Goal: Task Accomplishment & Management: Use online tool/utility

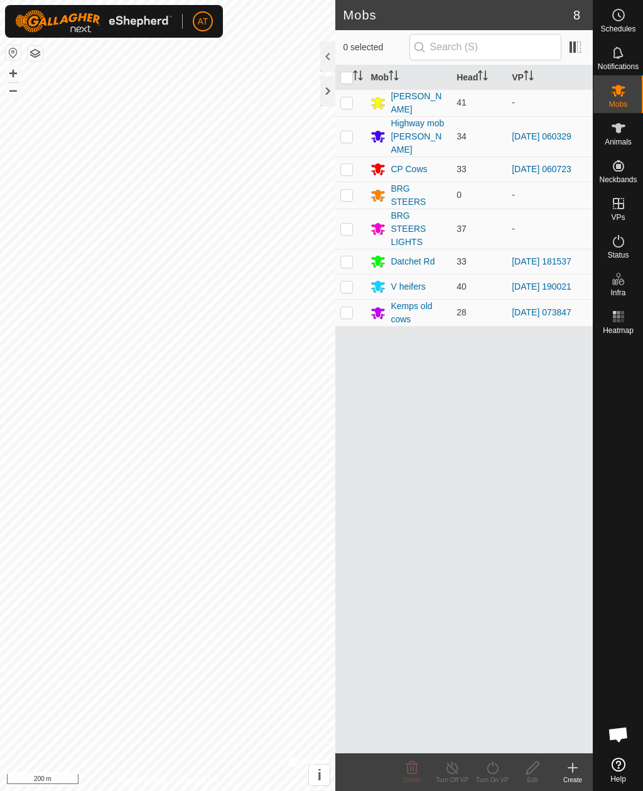
click at [356, 308] on td at bounding box center [351, 312] width 30 height 27
checkbox input "true"
click at [614, 245] on icon at bounding box center [618, 241] width 15 height 15
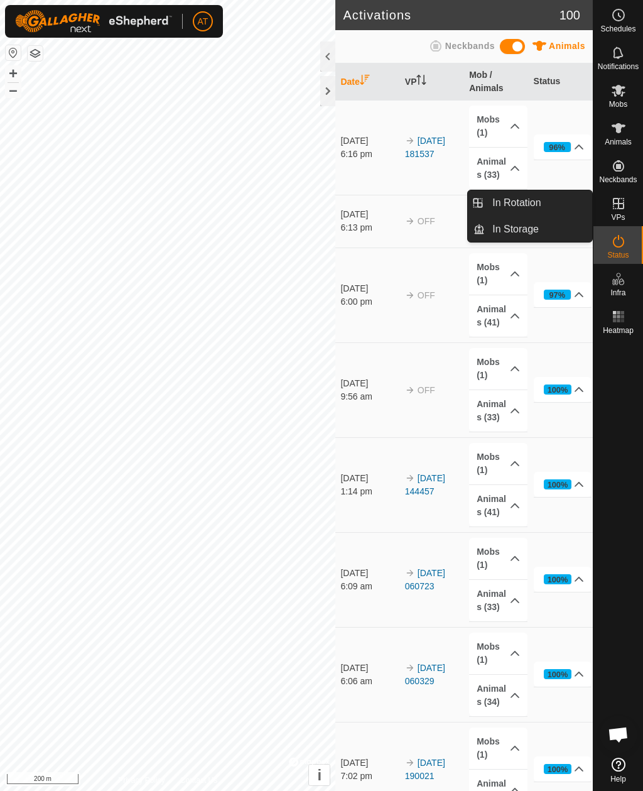
click at [569, 232] on link "In Storage" at bounding box center [538, 229] width 107 height 25
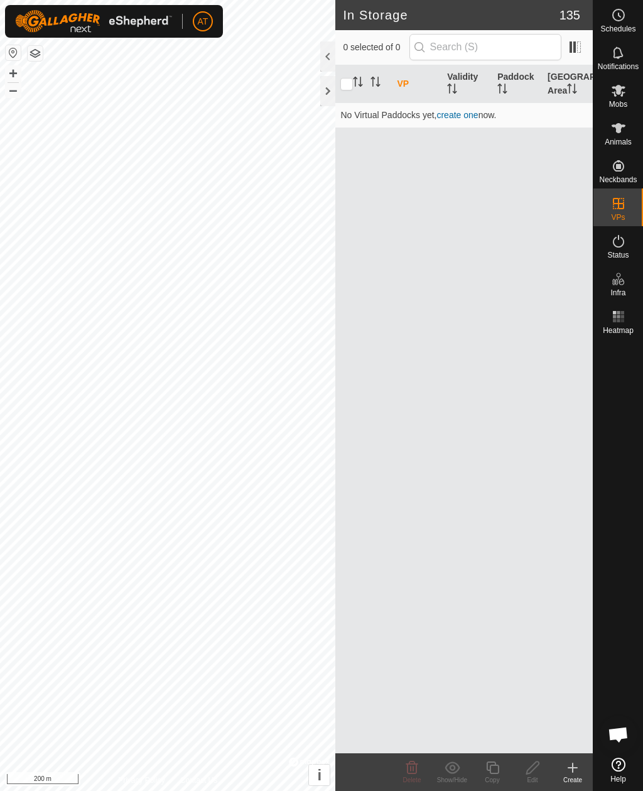
click at [579, 769] on icon at bounding box center [573, 767] width 15 height 15
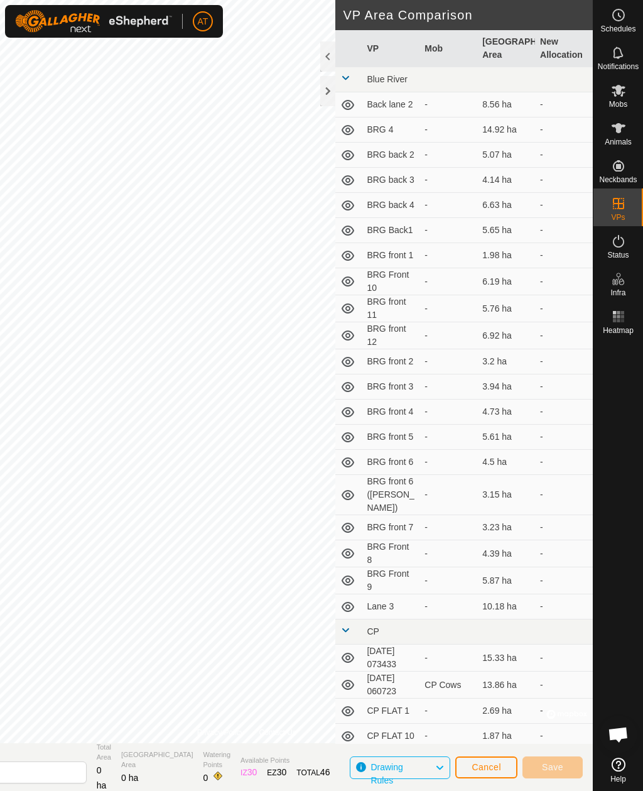
click at [330, 87] on div at bounding box center [327, 91] width 15 height 30
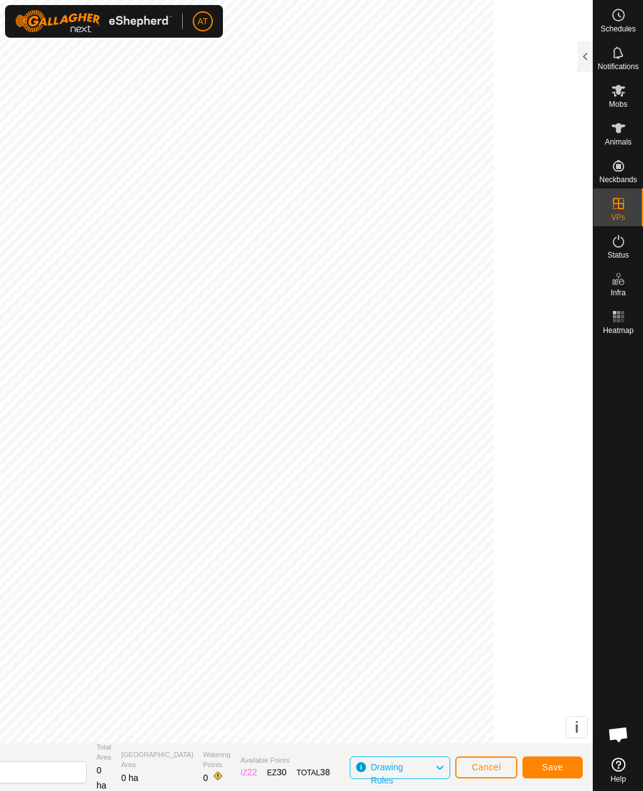
click at [493, 765] on span "Cancel" at bounding box center [487, 767] width 30 height 10
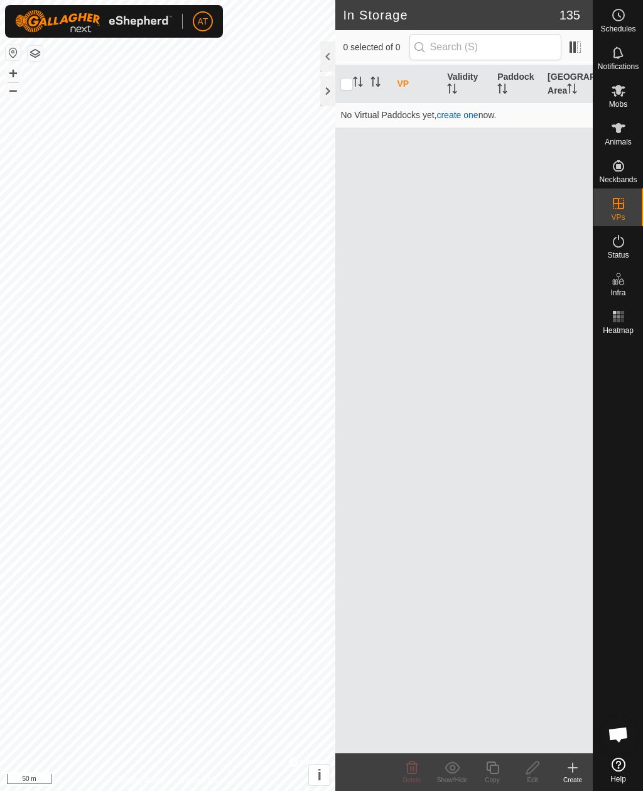
click at [569, 769] on icon at bounding box center [573, 767] width 15 height 15
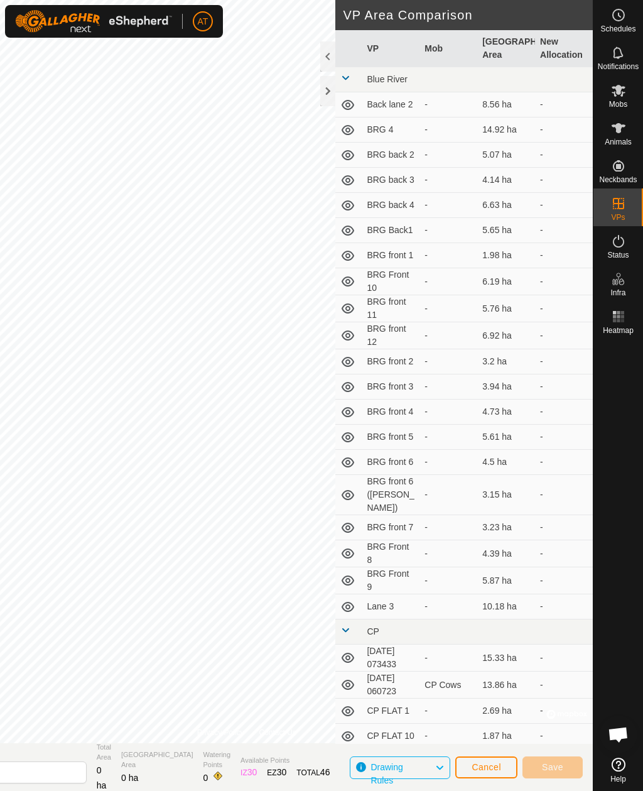
click at [330, 100] on div at bounding box center [327, 91] width 15 height 30
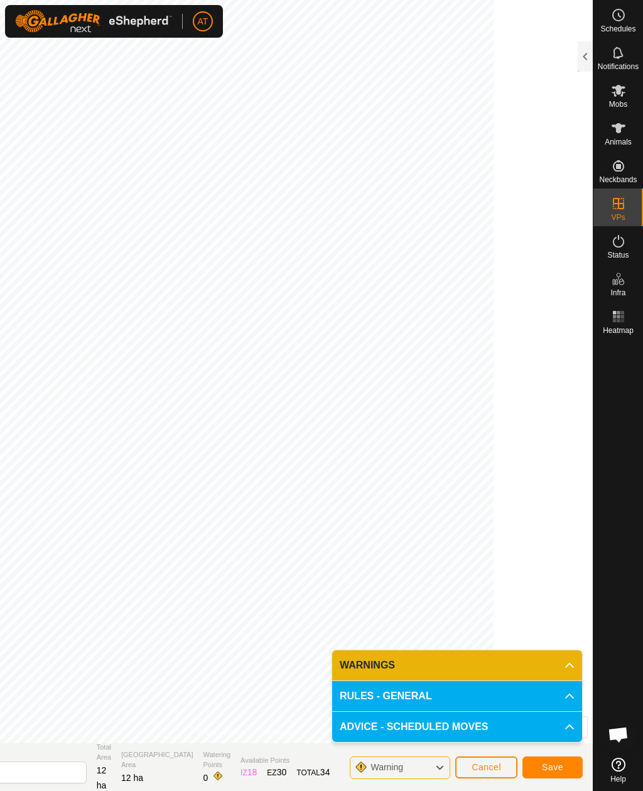
click at [559, 775] on button "Save" at bounding box center [553, 768] width 60 height 22
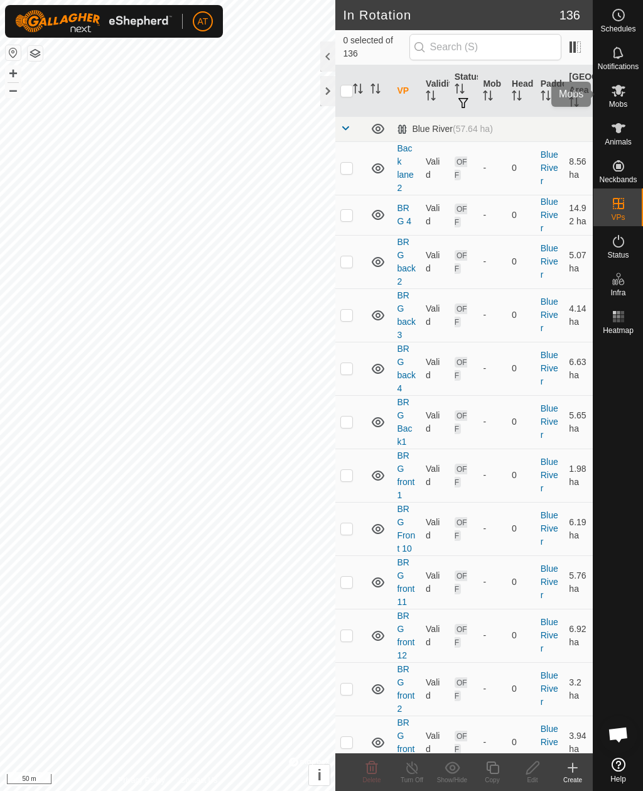
click at [620, 96] on icon at bounding box center [618, 90] width 15 height 15
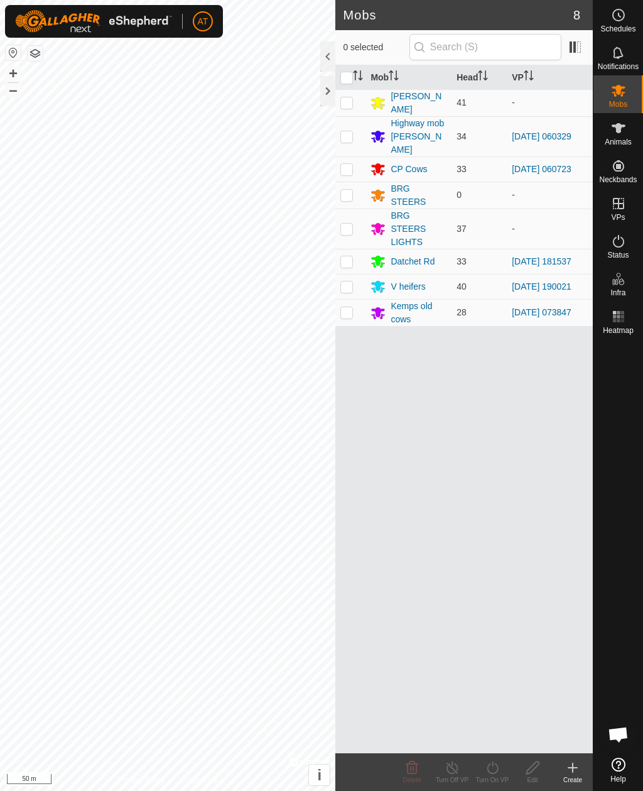
click at [342, 315] on td at bounding box center [351, 312] width 30 height 27
checkbox input "true"
click at [459, 767] on icon at bounding box center [453, 767] width 16 height 15
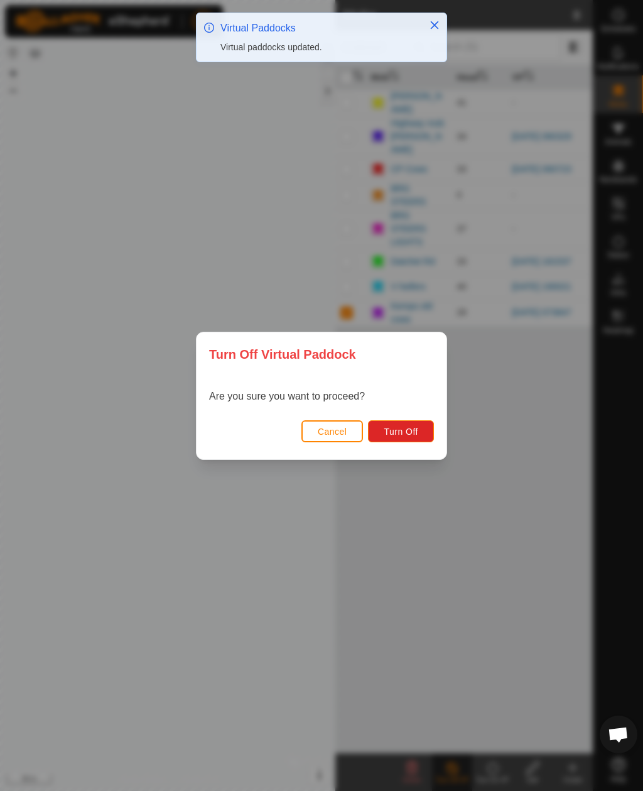
click at [338, 425] on button "Cancel" at bounding box center [333, 431] width 62 height 22
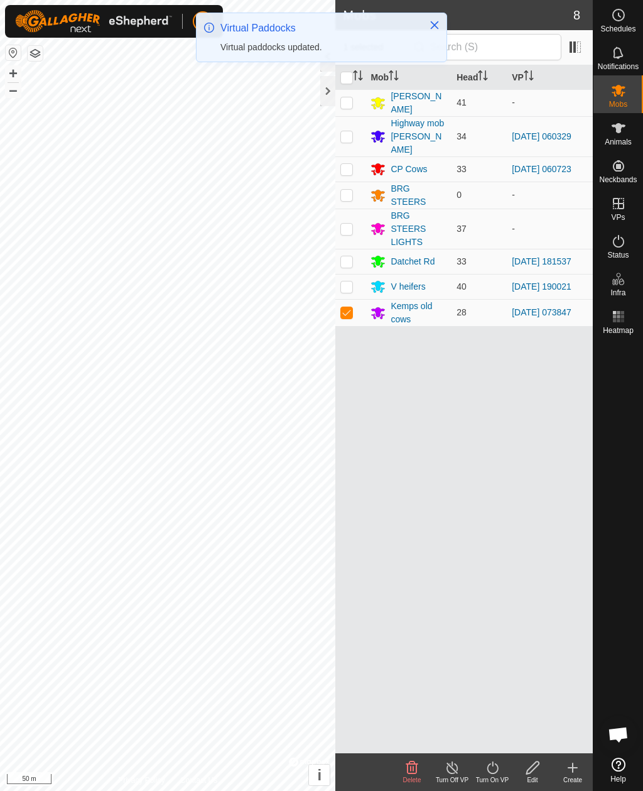
click at [501, 767] on turn-on-svg-icon at bounding box center [493, 767] width 40 height 15
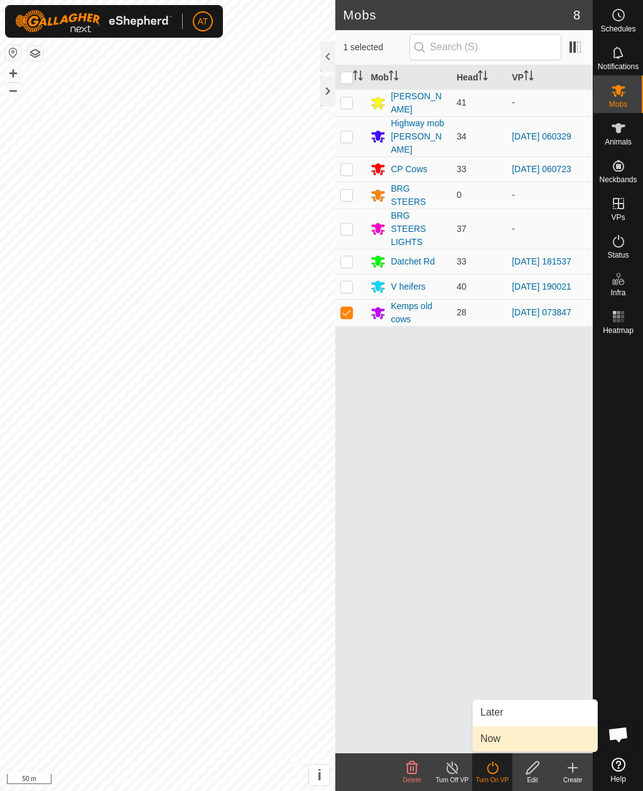
click at [499, 740] on span "Now" at bounding box center [491, 738] width 20 height 15
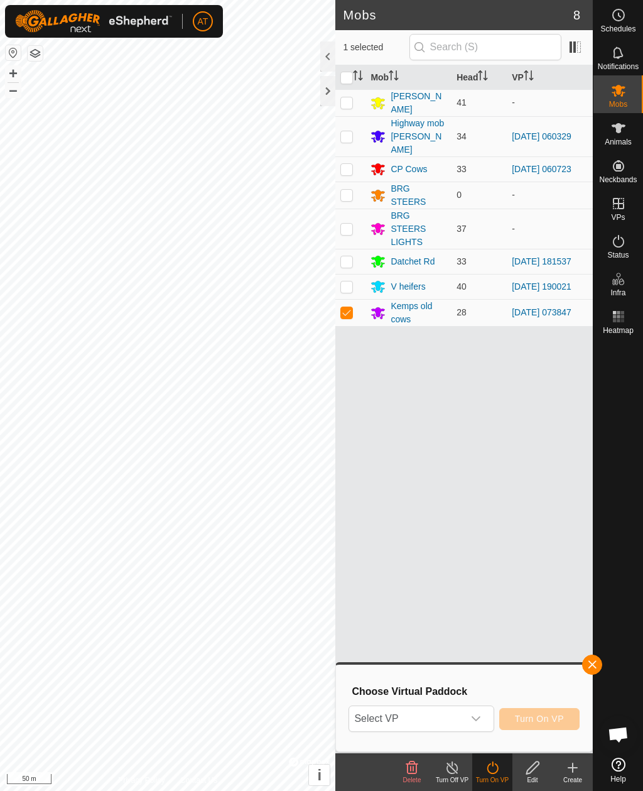
click at [436, 722] on span "Select VP" at bounding box center [406, 718] width 114 height 25
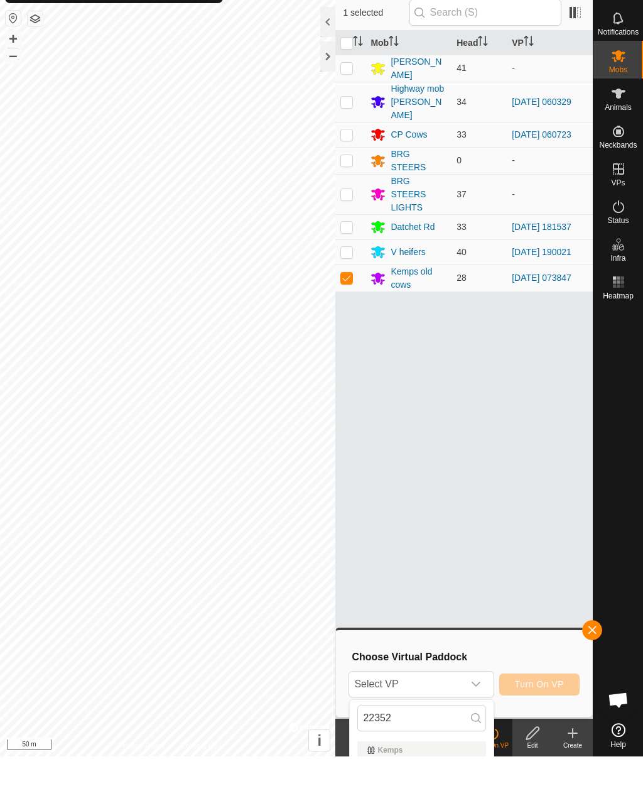
scroll to position [35, 0]
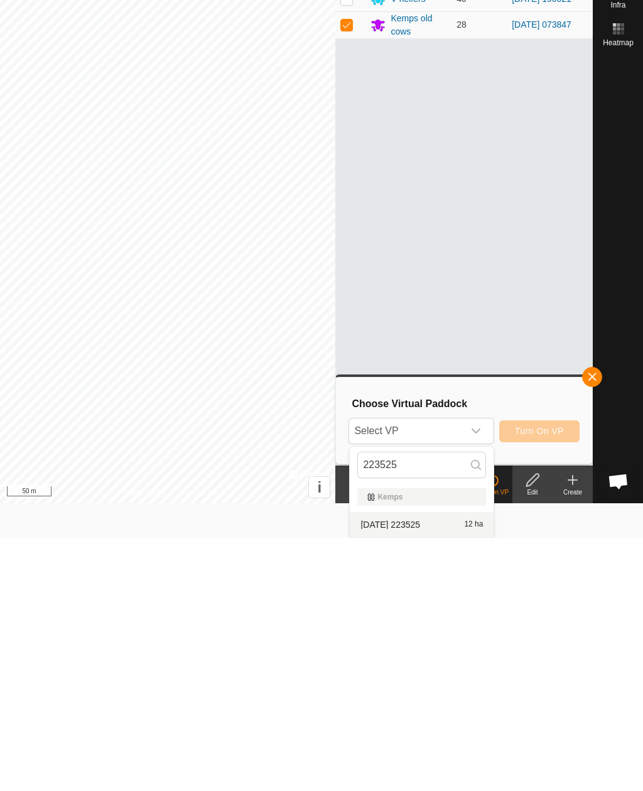
type input "223525"
click at [425, 770] on div "2025-10-03 223525 12 ha" at bounding box center [422, 777] width 129 height 15
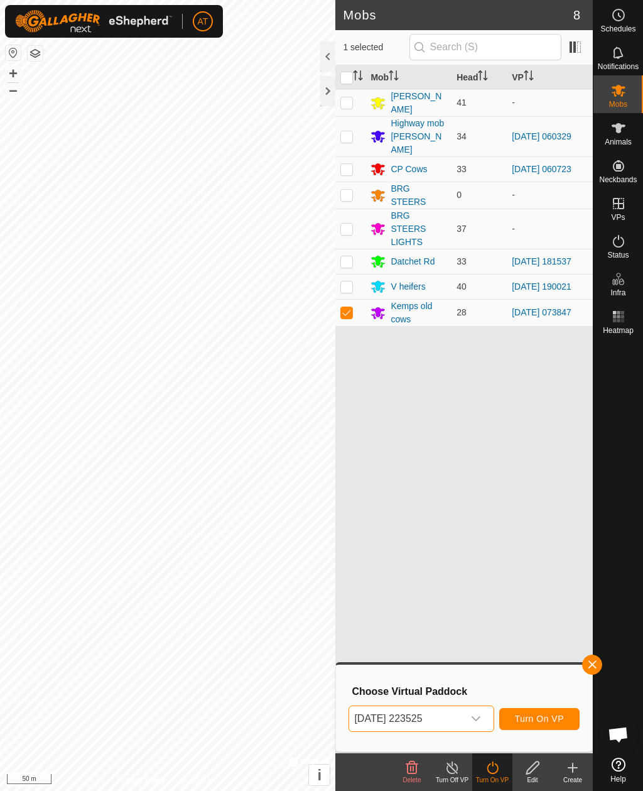
click at [566, 718] on button "Turn On VP" at bounding box center [540, 719] width 80 height 22
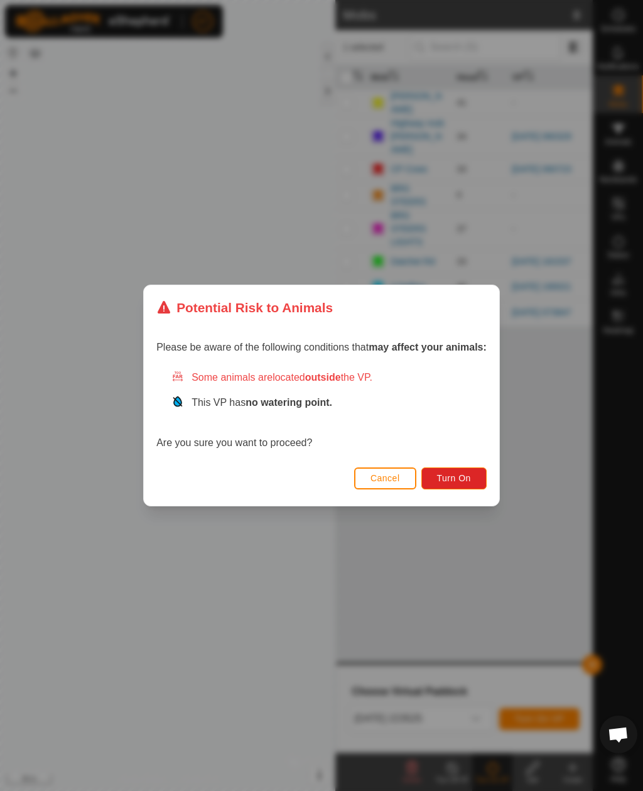
click at [455, 484] on button "Turn On" at bounding box center [454, 479] width 65 height 22
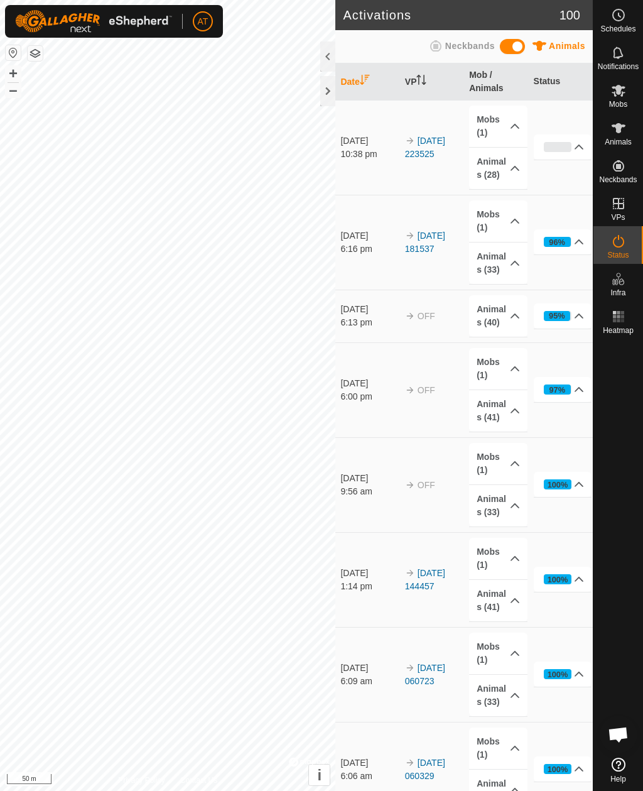
click at [320, 102] on div at bounding box center [327, 91] width 15 height 30
click at [625, 98] on es-mob-svg-icon at bounding box center [619, 90] width 23 height 20
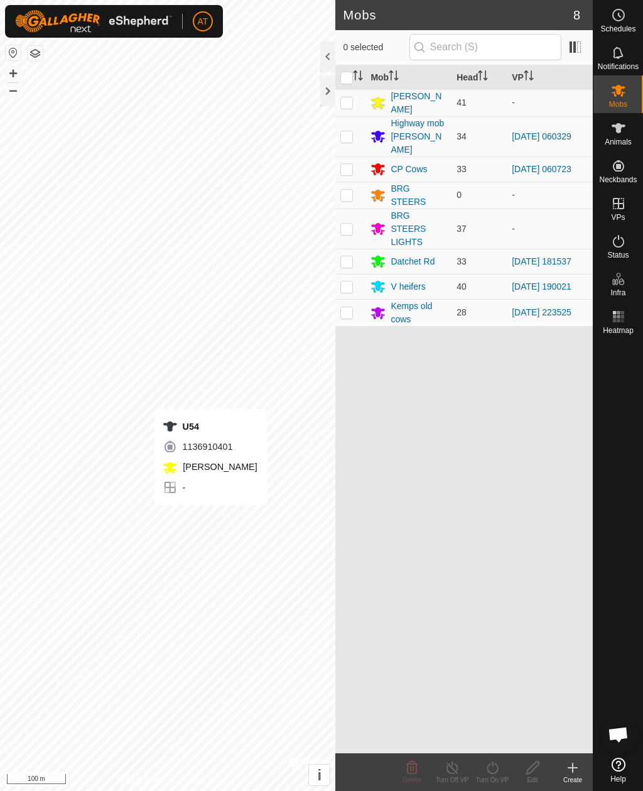
click at [356, 104] on td at bounding box center [351, 102] width 30 height 27
checkbox input "true"
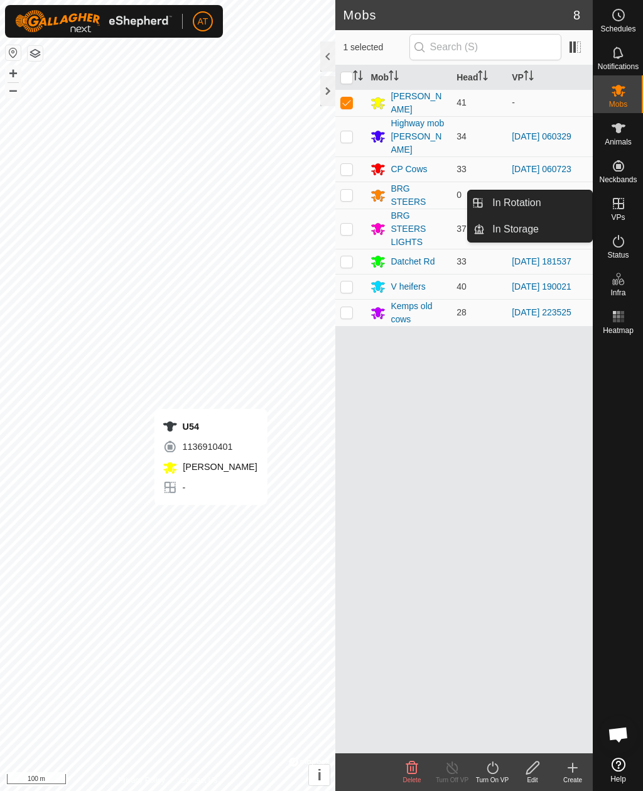
click at [566, 238] on link "In Storage" at bounding box center [538, 229] width 107 height 25
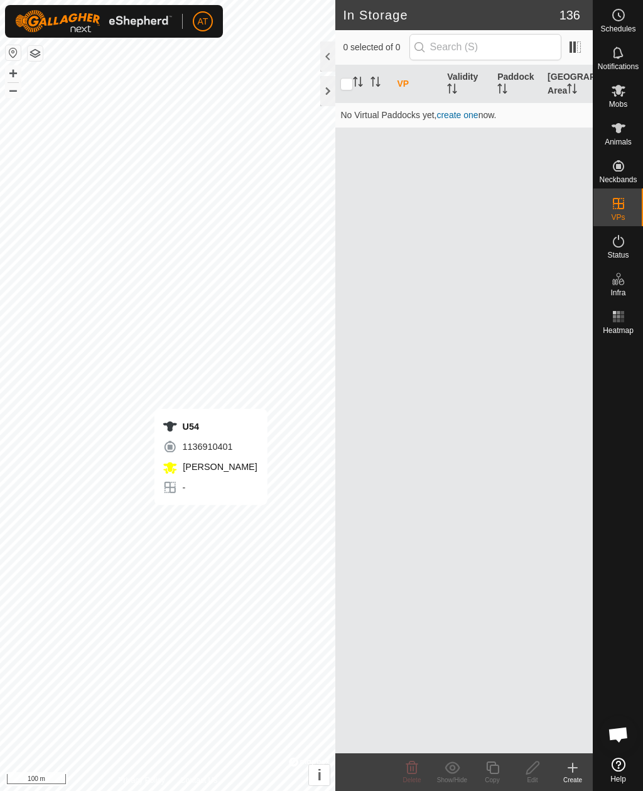
click at [576, 769] on icon at bounding box center [573, 767] width 15 height 15
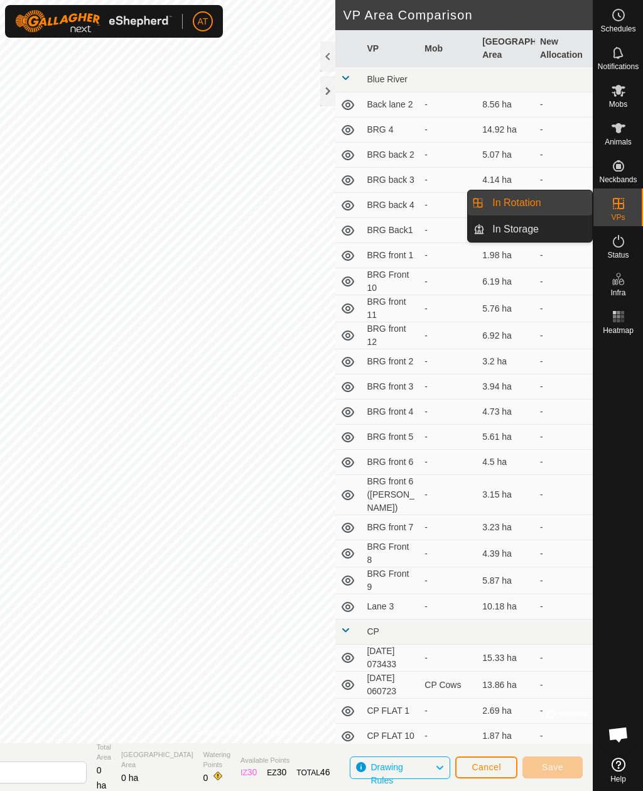
click at [547, 238] on link "In Storage" at bounding box center [538, 229] width 107 height 25
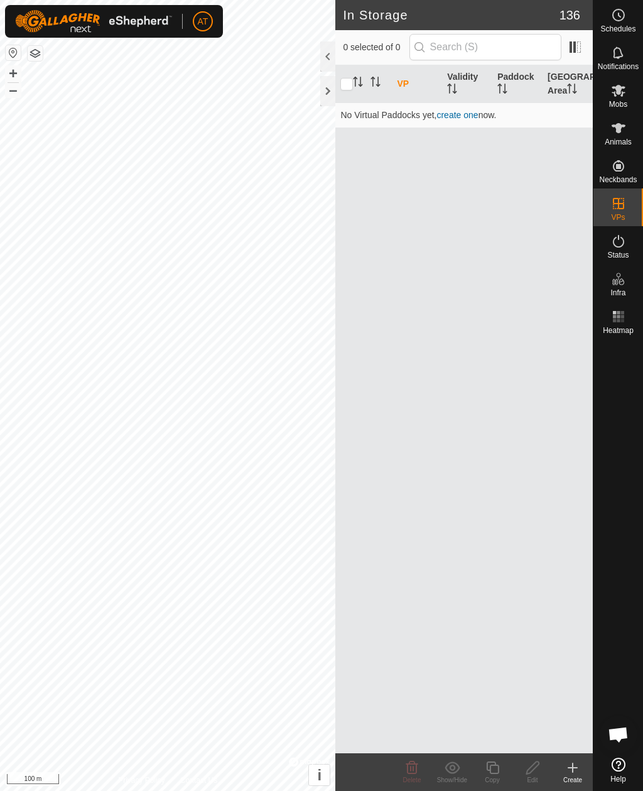
click at [574, 779] on div "Create" at bounding box center [573, 779] width 40 height 9
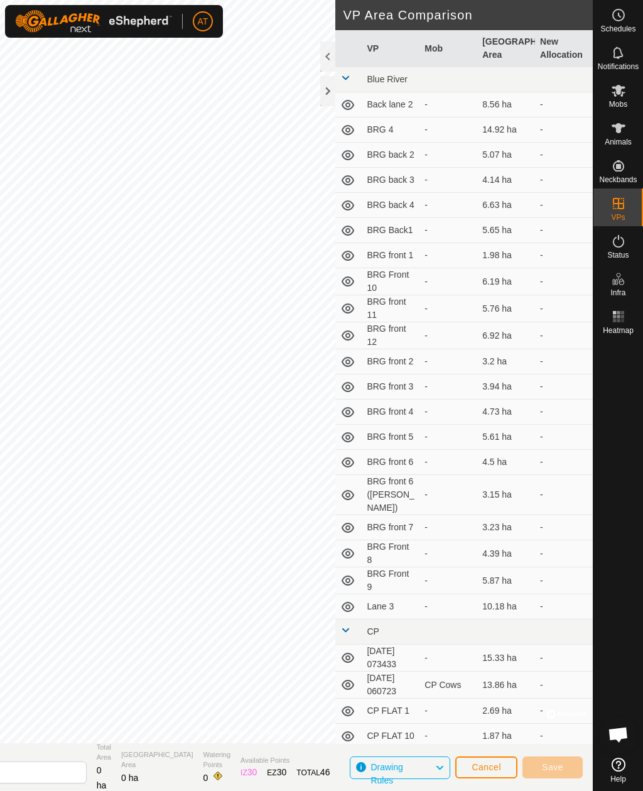
click at [329, 97] on div at bounding box center [327, 91] width 15 height 30
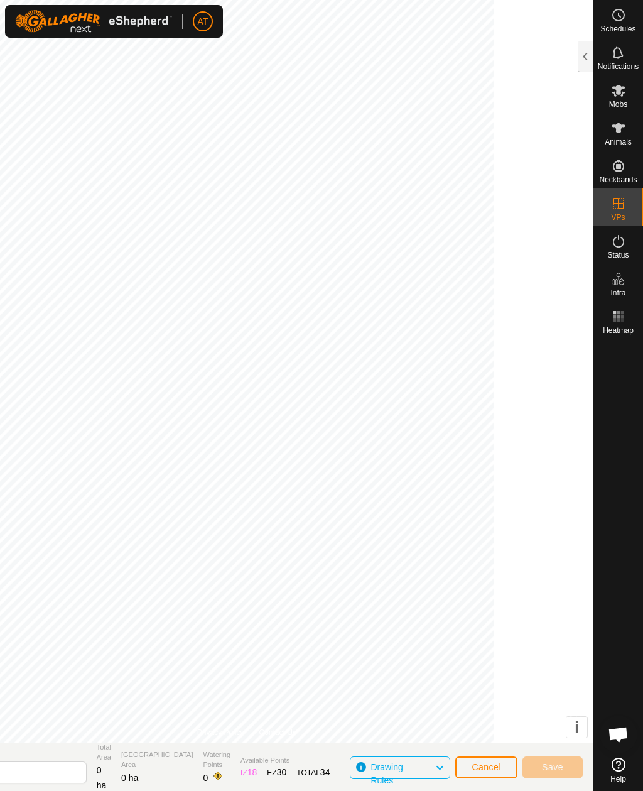
click at [484, 759] on button "Cancel" at bounding box center [487, 768] width 62 height 22
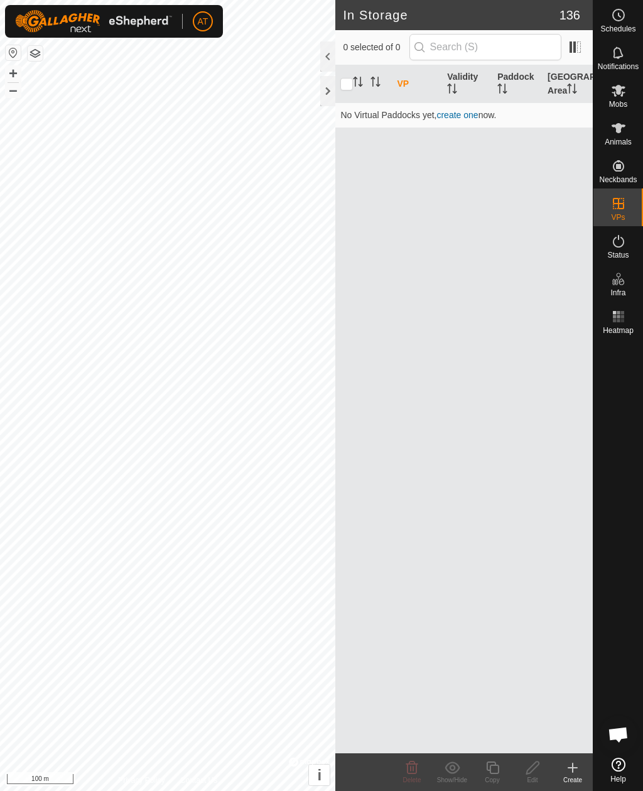
click at [578, 770] on icon at bounding box center [573, 767] width 15 height 15
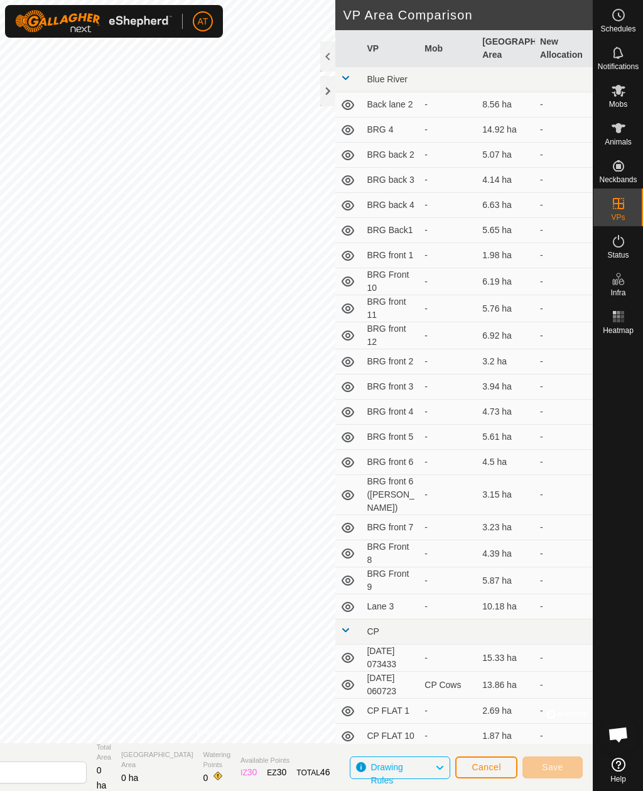
click at [324, 95] on div at bounding box center [327, 91] width 15 height 30
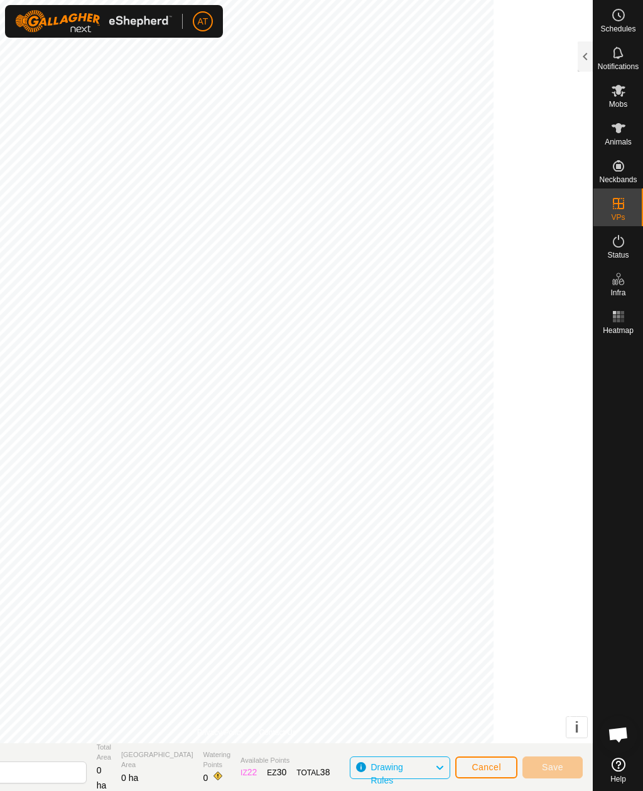
click at [484, 768] on span "Cancel" at bounding box center [487, 767] width 30 height 10
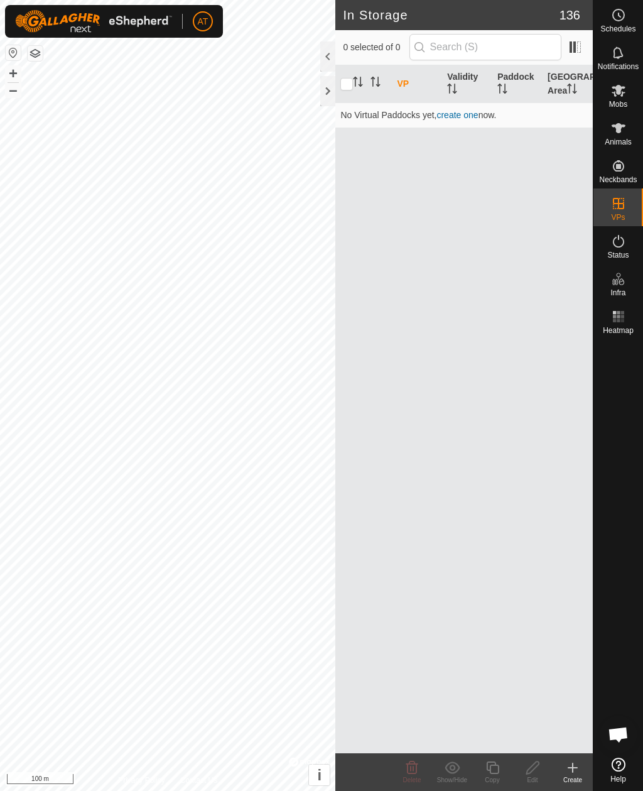
click at [565, 769] on create-svg-icon at bounding box center [573, 767] width 40 height 15
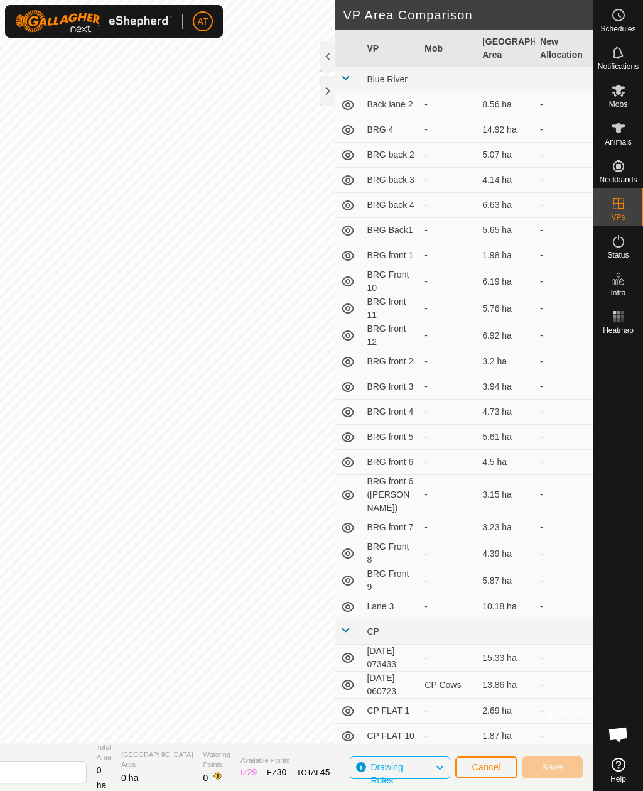
click at [320, 102] on div at bounding box center [327, 91] width 15 height 30
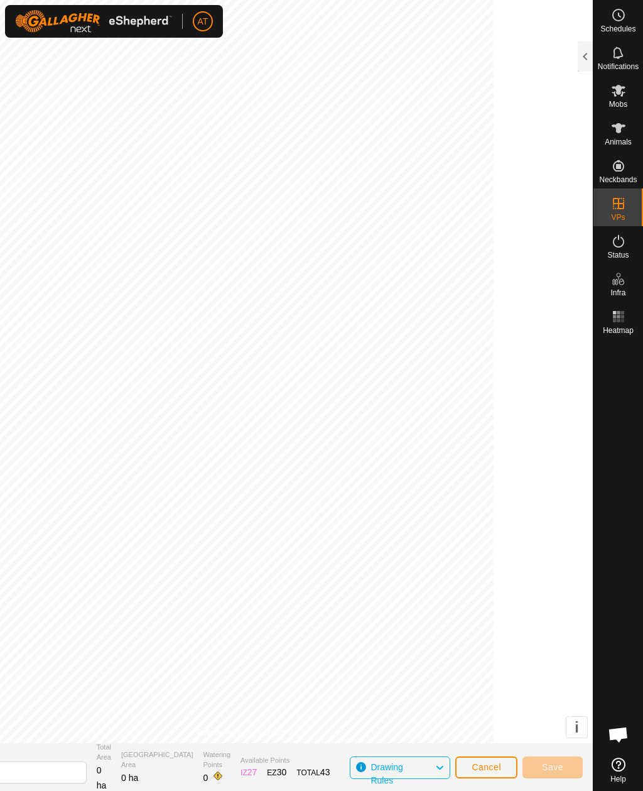
click at [496, 765] on span "Cancel" at bounding box center [487, 767] width 30 height 10
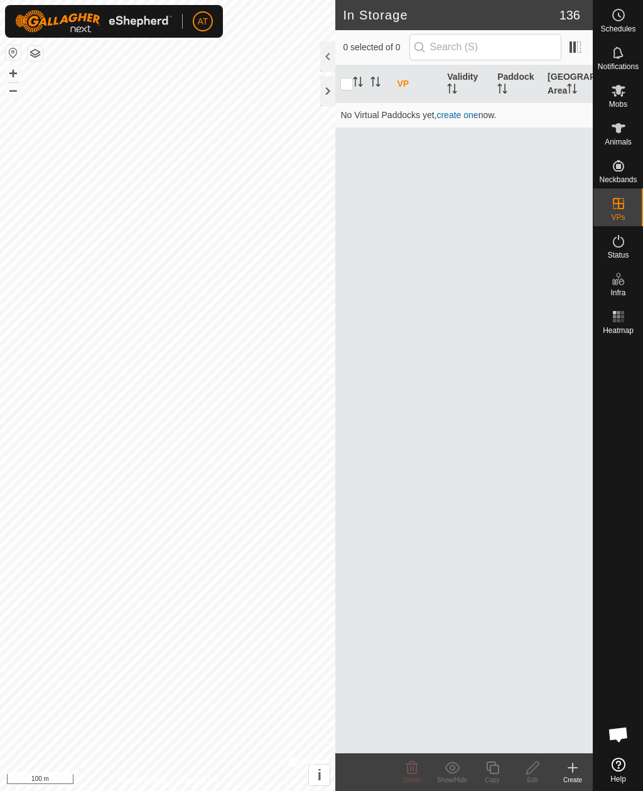
click at [578, 763] on icon at bounding box center [573, 767] width 15 height 15
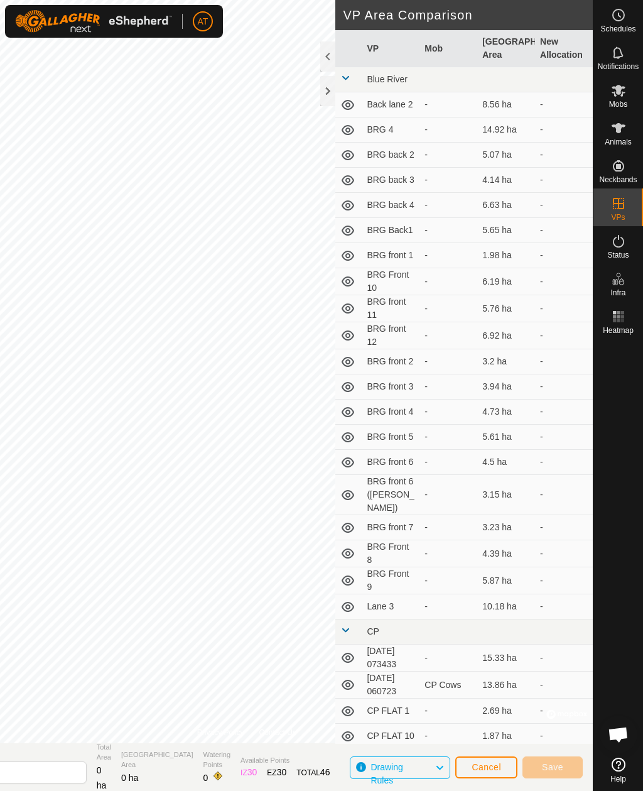
click at [334, 87] on div at bounding box center [327, 91] width 15 height 30
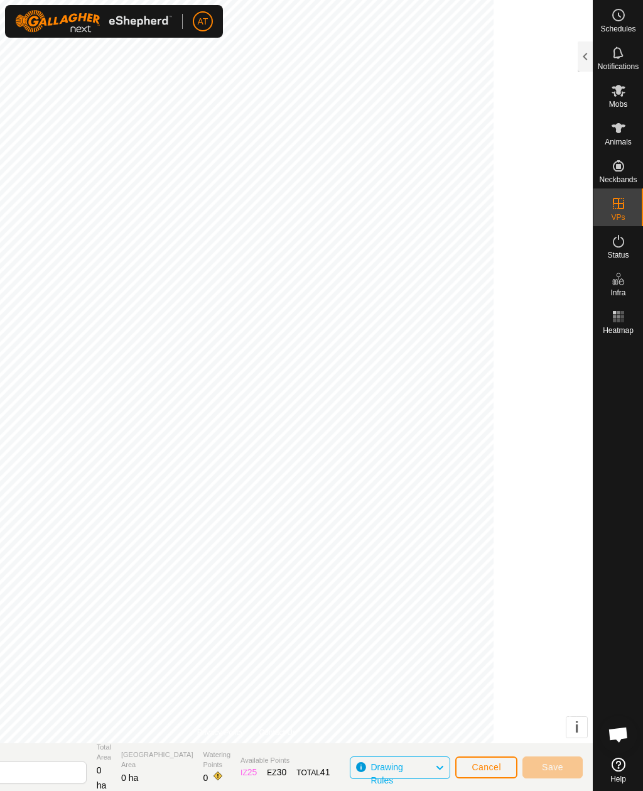
click at [491, 770] on span "Cancel" at bounding box center [487, 767] width 30 height 10
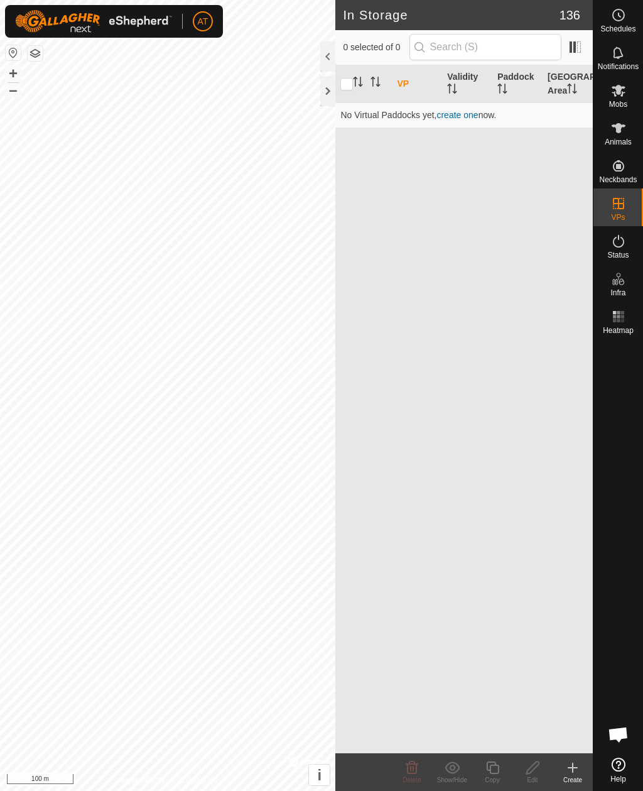
click at [574, 768] on icon at bounding box center [573, 768] width 9 height 0
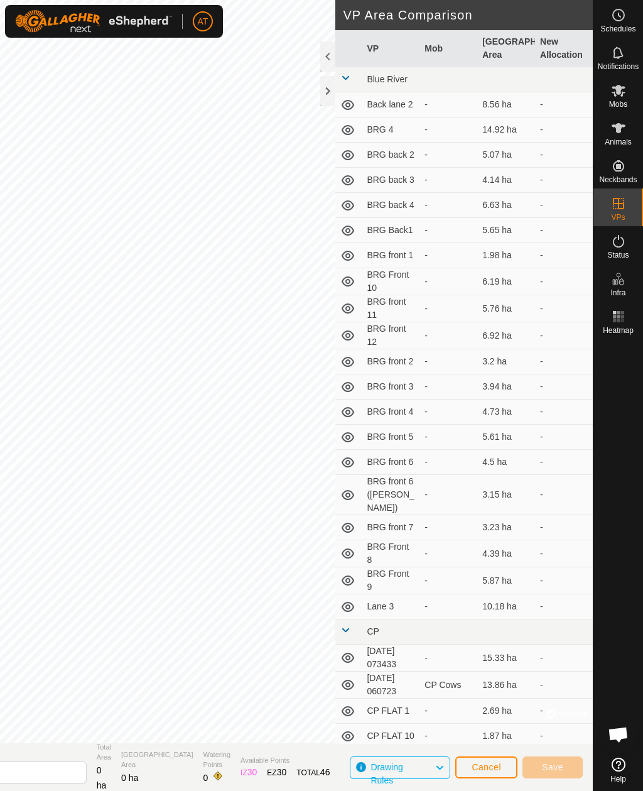
click at [328, 105] on div at bounding box center [327, 91] width 15 height 30
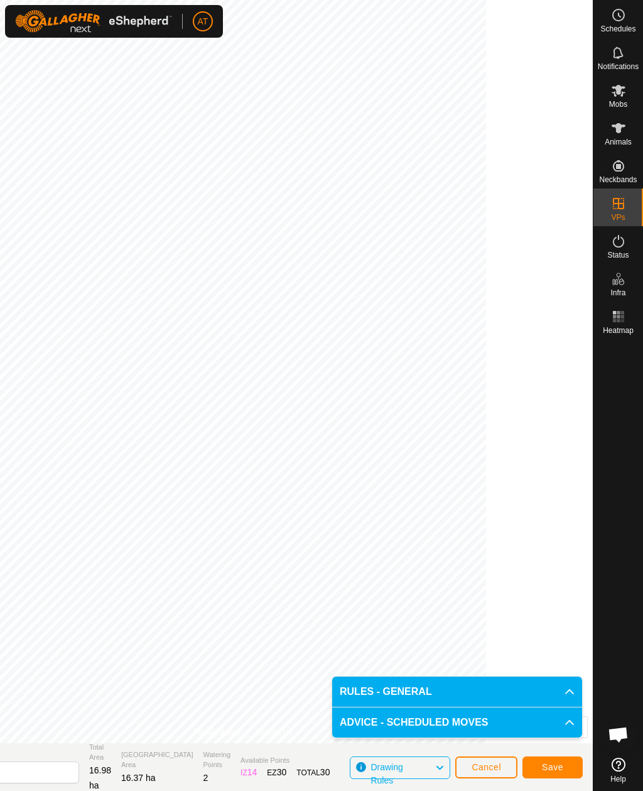
click at [566, 765] on button "Save" at bounding box center [553, 768] width 60 height 22
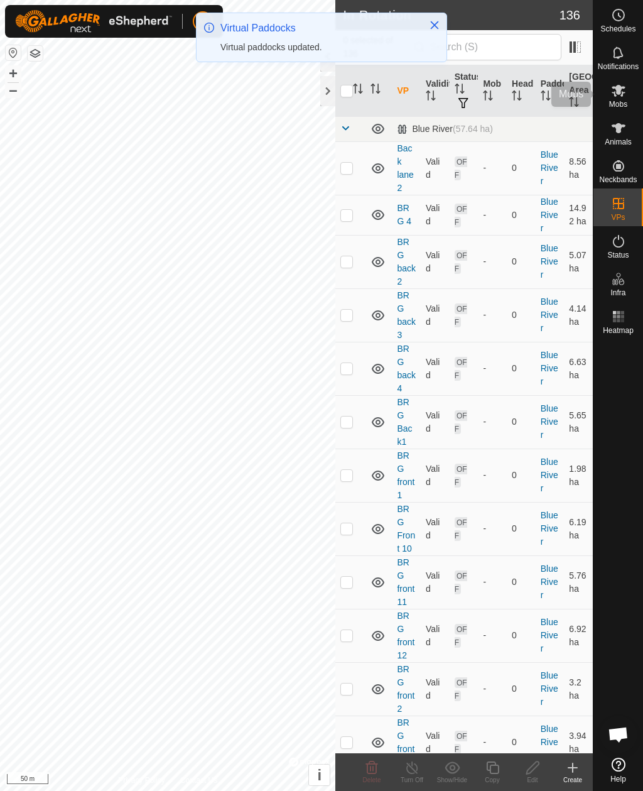
click at [632, 90] on div "Mobs" at bounding box center [619, 94] width 50 height 38
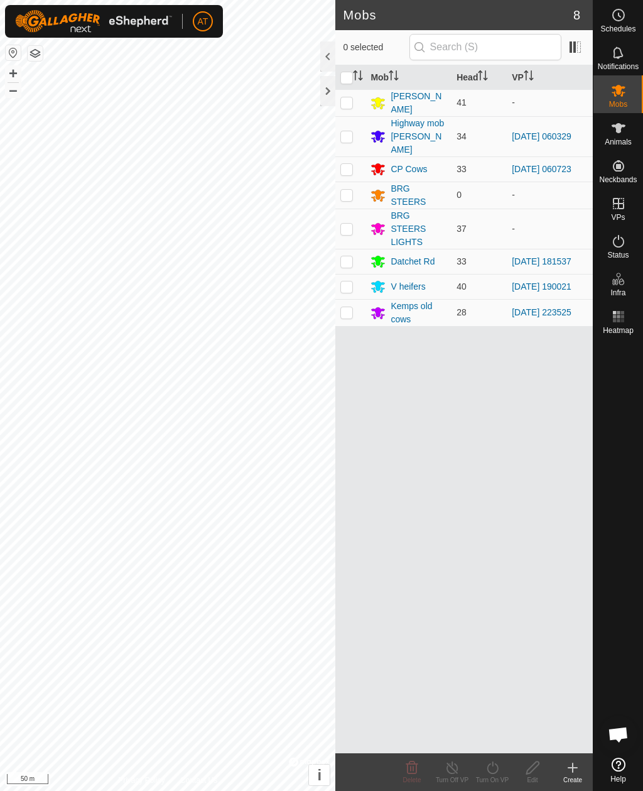
click at [353, 102] on p-checkbox at bounding box center [347, 102] width 13 height 10
checkbox input "true"
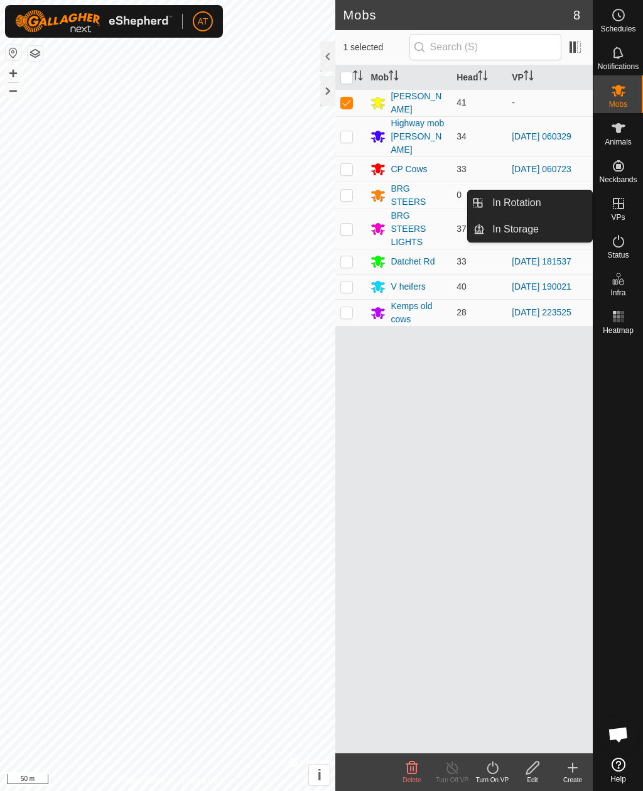
click at [552, 235] on link "In Storage" at bounding box center [538, 229] width 107 height 25
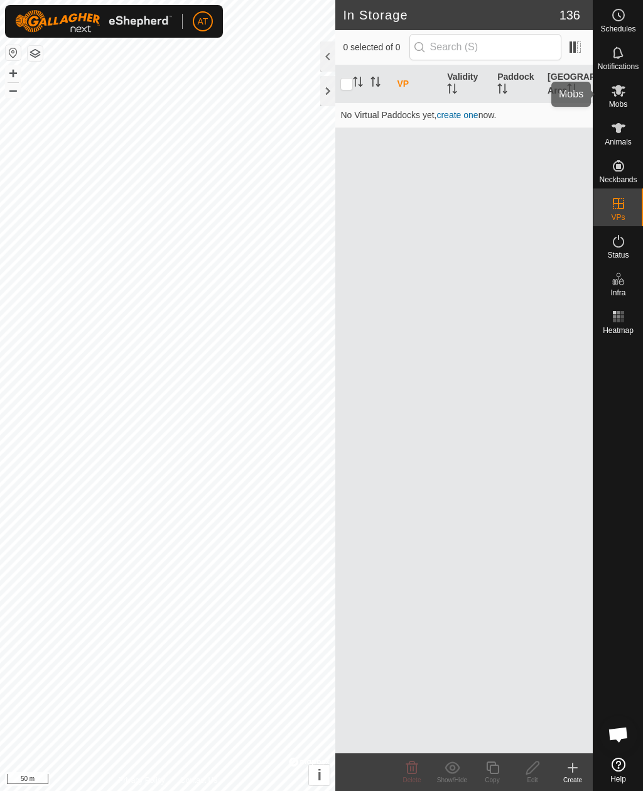
click at [621, 104] on span "Mobs" at bounding box center [619, 105] width 18 height 8
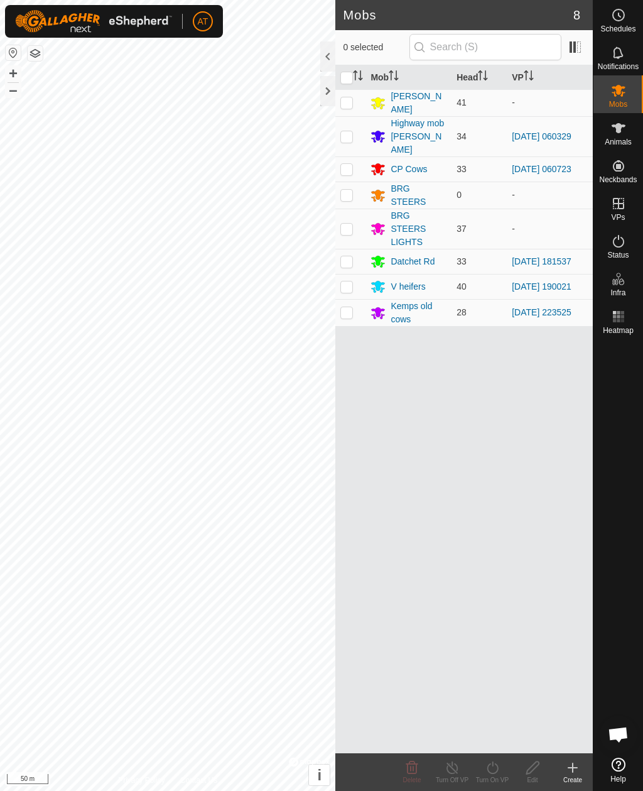
click at [353, 103] on p-checkbox at bounding box center [347, 102] width 13 height 10
checkbox input "true"
click at [493, 769] on icon at bounding box center [493, 767] width 16 height 15
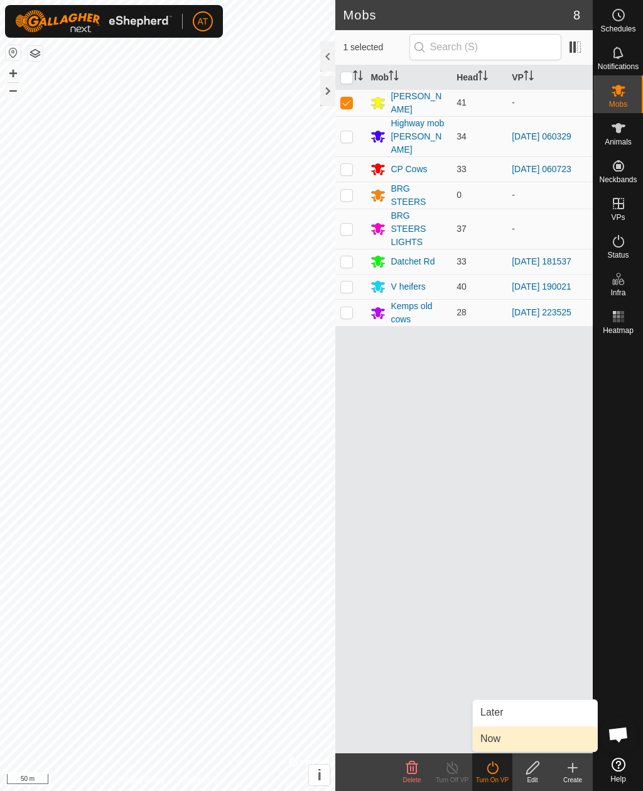
click at [498, 742] on span "Now" at bounding box center [491, 738] width 20 height 15
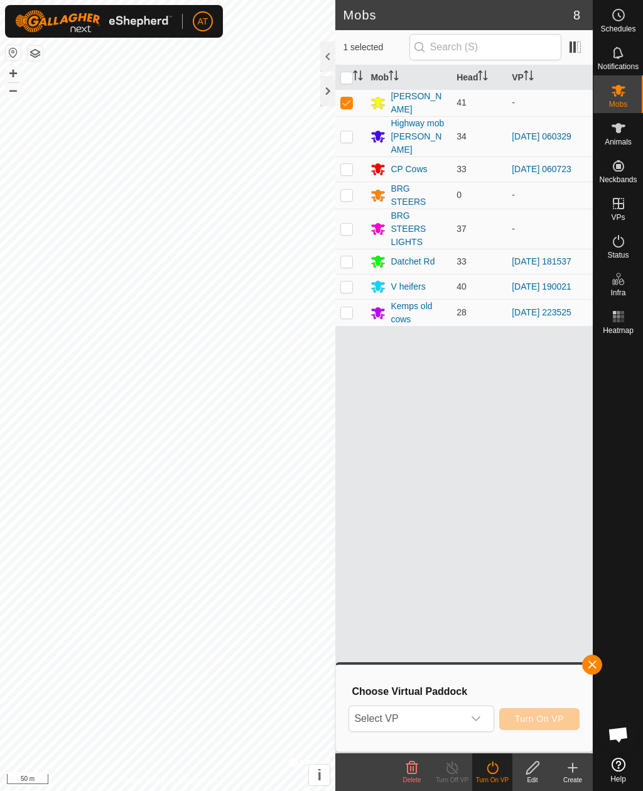
click at [449, 723] on span "Select VP" at bounding box center [406, 718] width 114 height 25
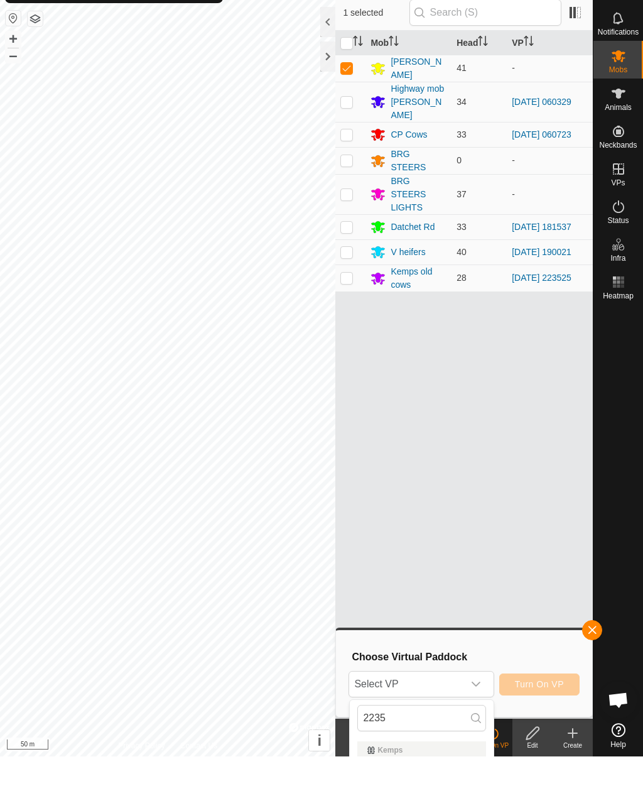
scroll to position [35, 0]
type input "2235"
click at [478, 686] on icon "dropdown trigger" at bounding box center [476, 684] width 10 height 10
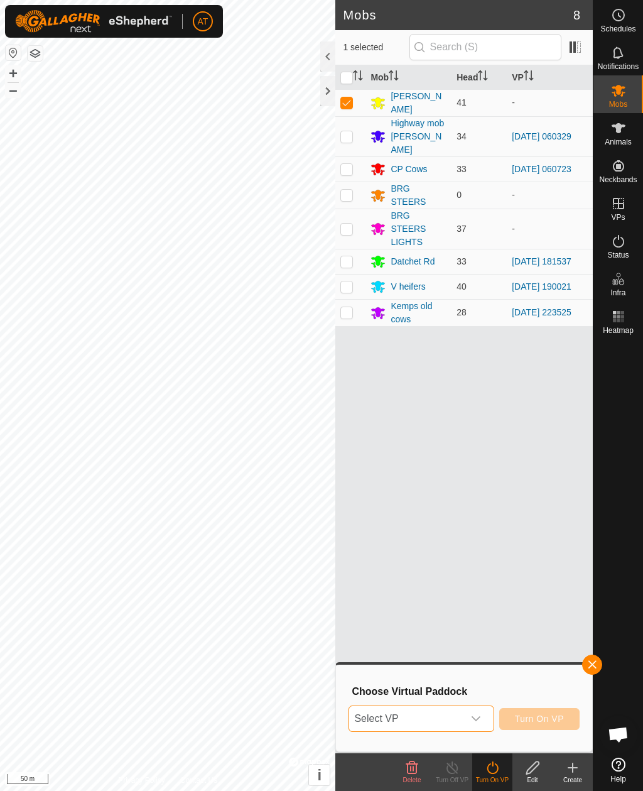
scroll to position [0, 0]
click at [428, 731] on span "Select VP" at bounding box center [406, 718] width 114 height 25
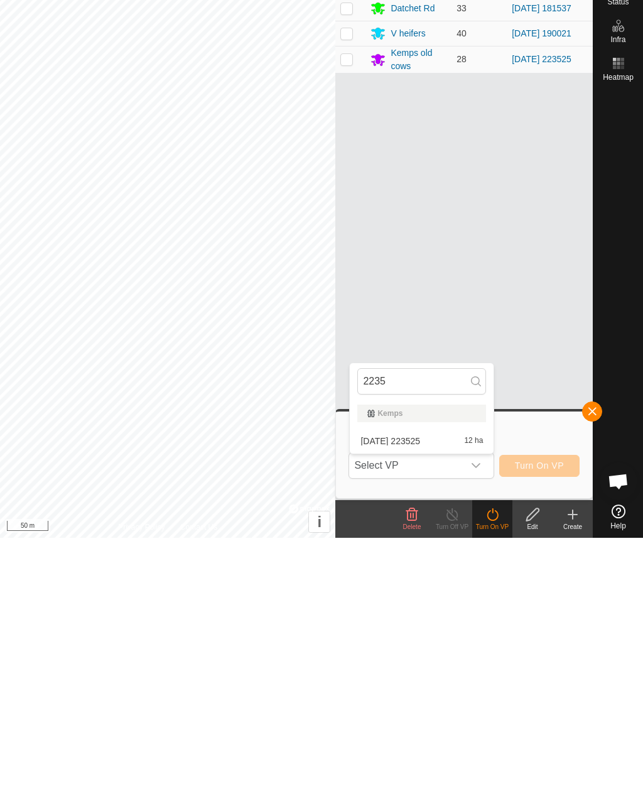
click at [424, 706] on span "Select VP" at bounding box center [406, 718] width 114 height 25
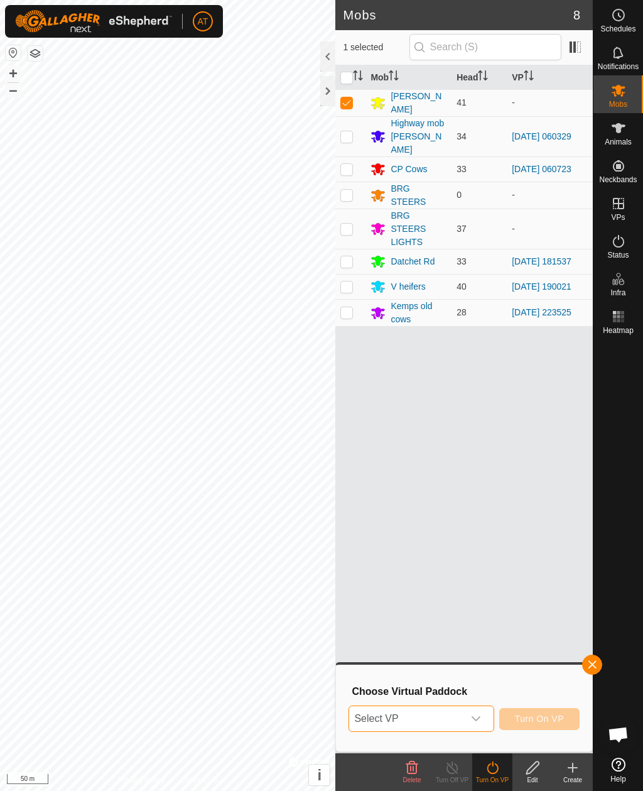
click at [427, 728] on span "Select VP" at bounding box center [406, 718] width 114 height 25
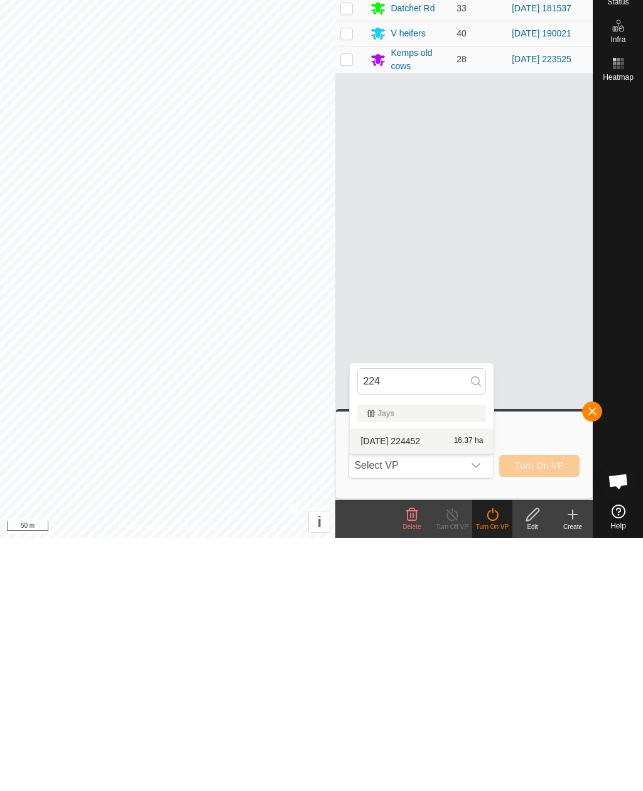
type input "224"
click at [417, 690] on span "[DATE] 224452" at bounding box center [391, 694] width 60 height 9
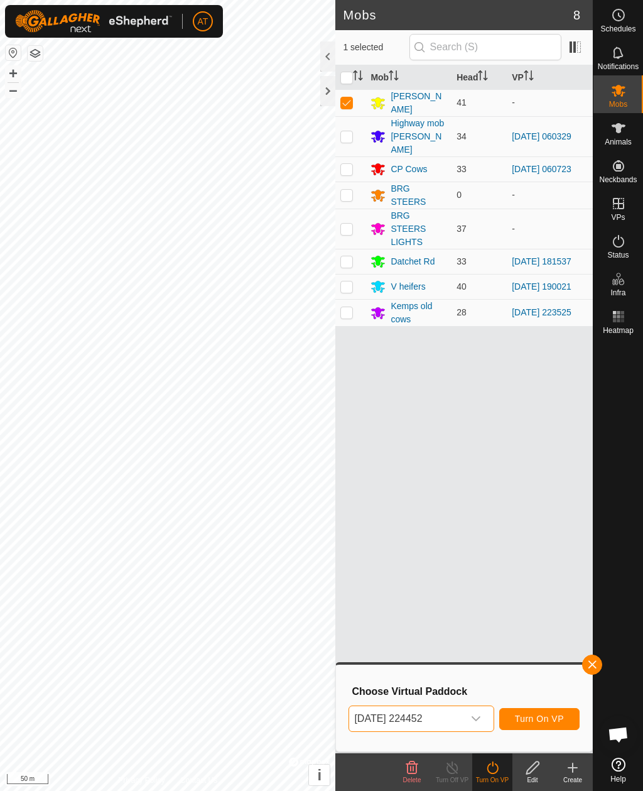
click at [543, 720] on span "Turn On VP" at bounding box center [539, 719] width 49 height 10
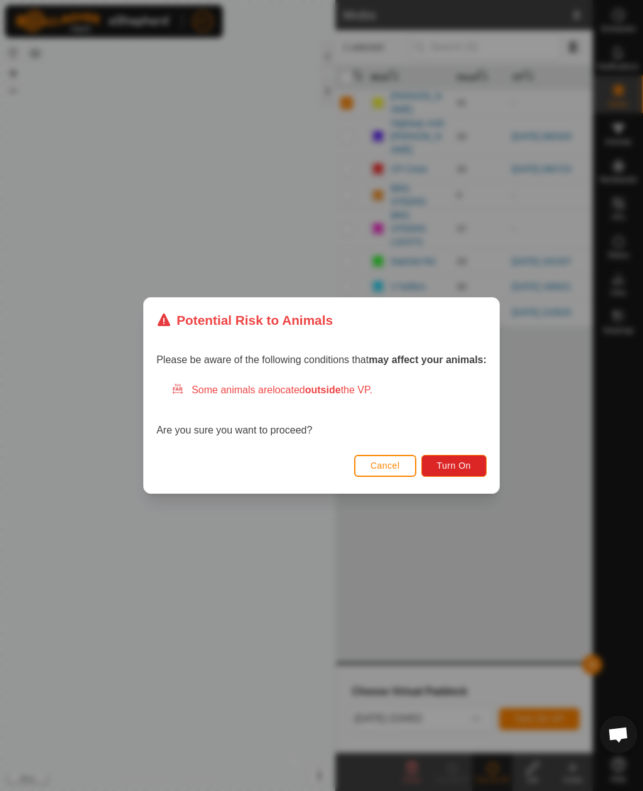
click at [459, 466] on span "Turn On" at bounding box center [454, 466] width 34 height 10
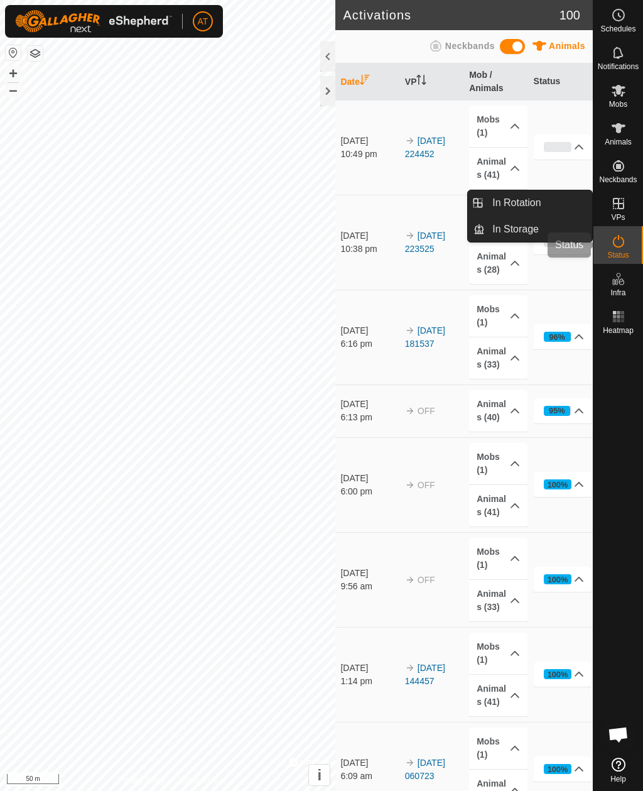
click at [642, 239] on div "Status" at bounding box center [619, 245] width 50 height 38
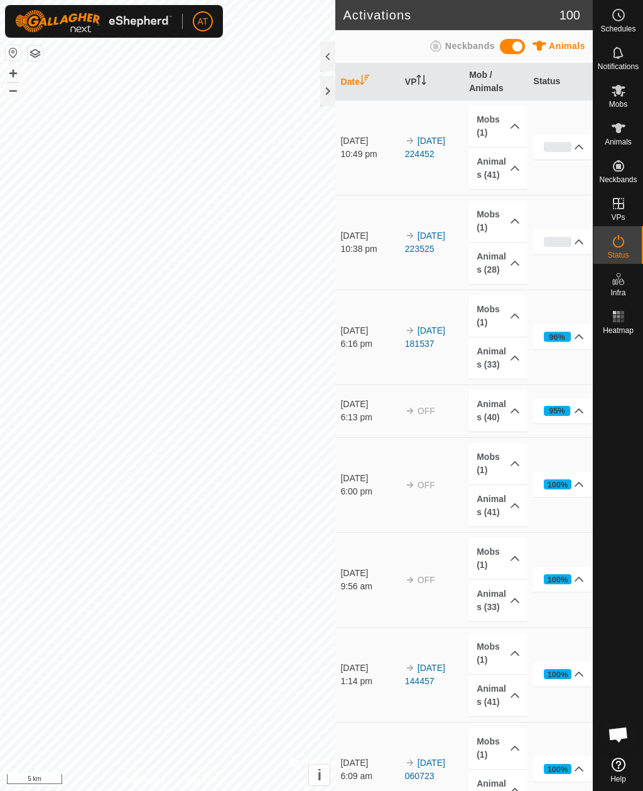
click at [207, 786] on link "Contact Us" at bounding box center [198, 780] width 37 height 11
